Goal: Task Accomplishment & Management: Use online tool/utility

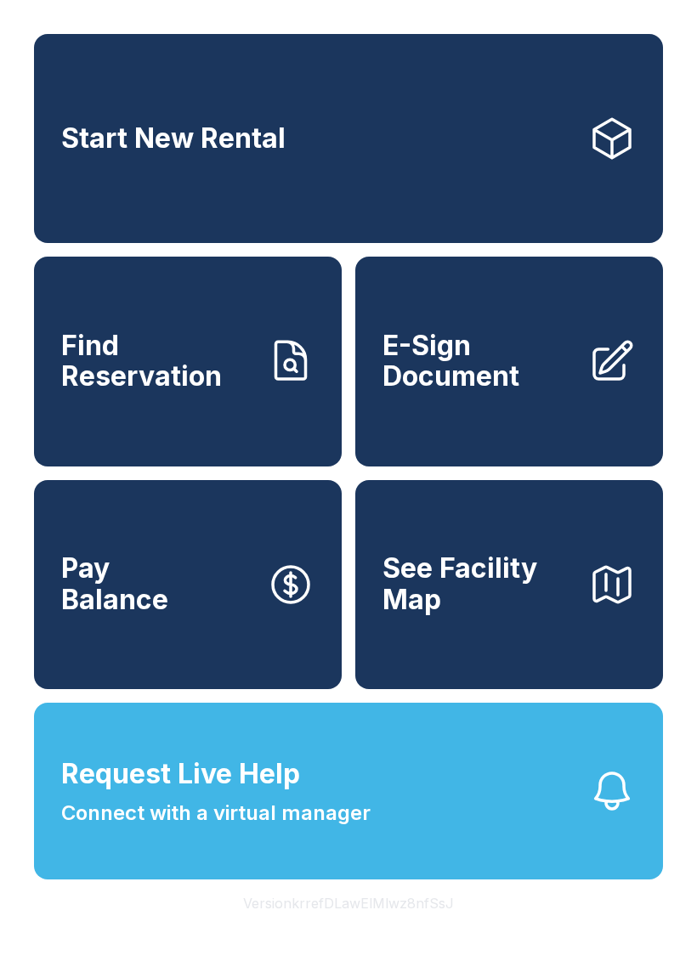
click at [479, 388] on span "E-Sign Document" at bounding box center [478, 361] width 192 height 62
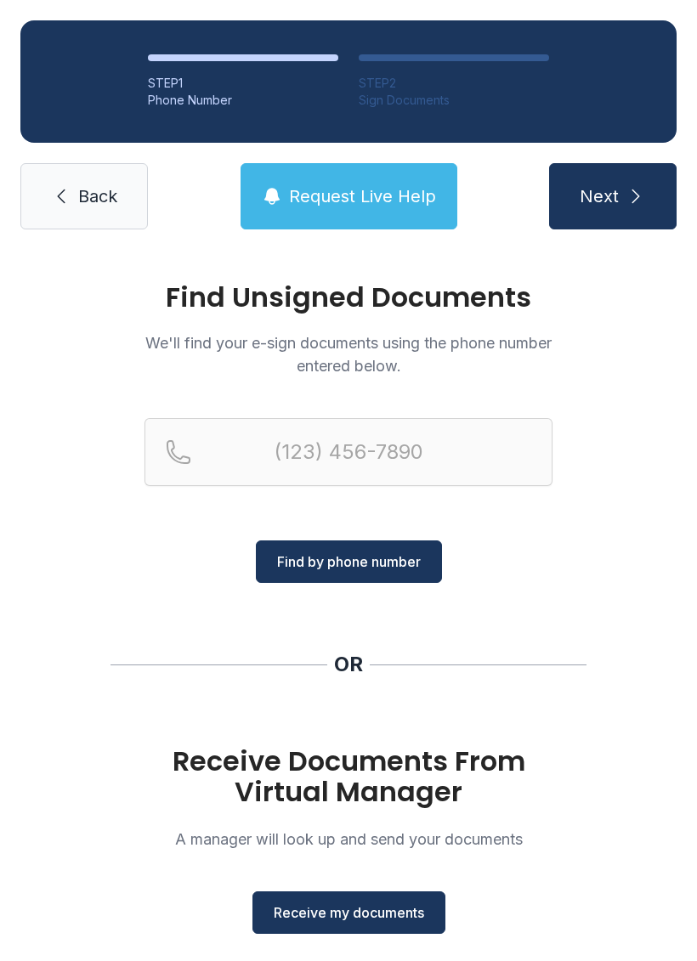
click at [55, 196] on icon at bounding box center [61, 196] width 20 height 20
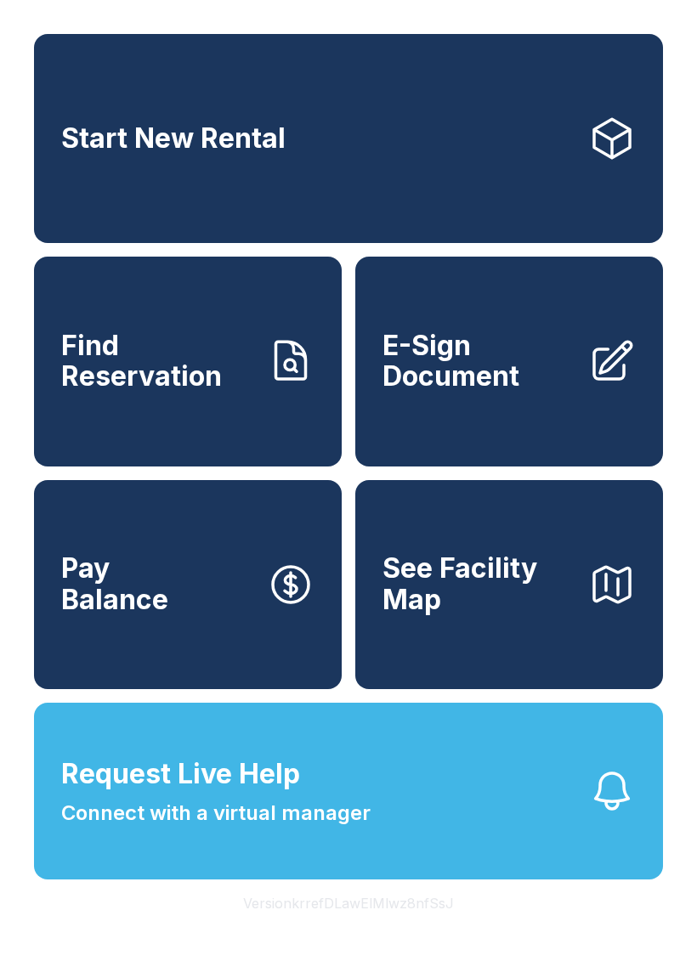
click at [484, 391] on span "E-Sign Document" at bounding box center [478, 361] width 192 height 62
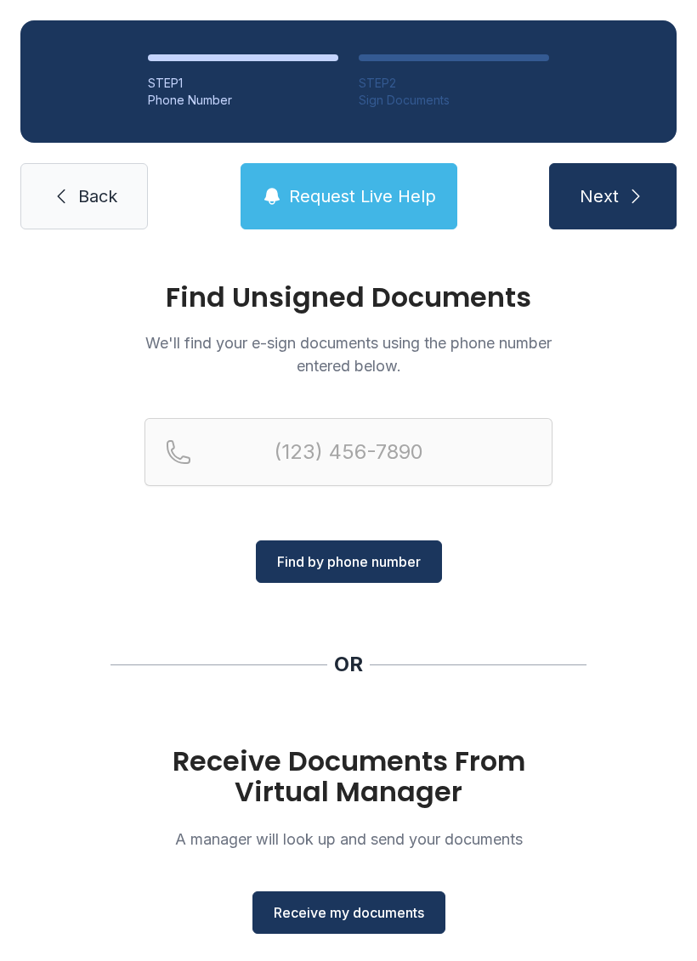
click at [387, 927] on button "Receive my documents" at bounding box center [348, 912] width 193 height 42
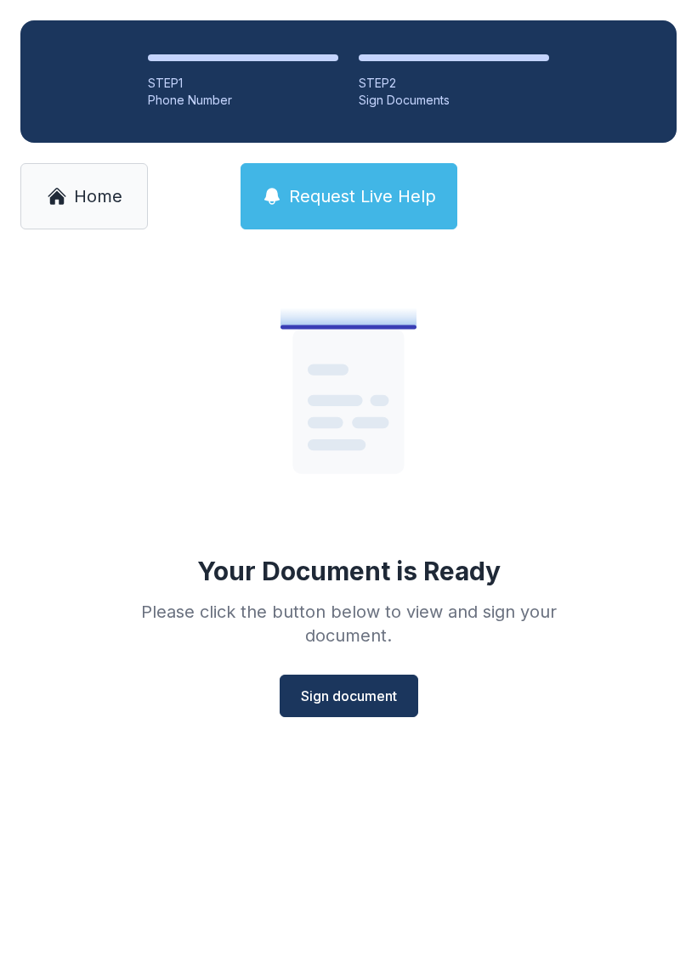
click at [394, 700] on span "Sign document" at bounding box center [349, 696] width 96 height 20
